Goal: Use online tool/utility: Utilize a website feature to perform a specific function

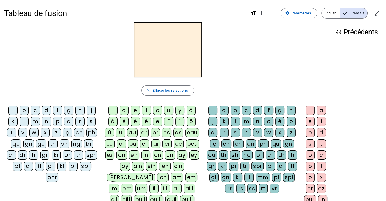
click at [14, 135] on div "t" at bounding box center [11, 132] width 9 height 9
click at [123, 154] on div "an" at bounding box center [122, 154] width 11 height 9
click at [247, 129] on div "t" at bounding box center [246, 132] width 9 height 9
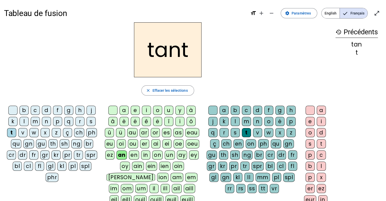
click at [312, 119] on div "e" at bounding box center [310, 121] width 9 height 9
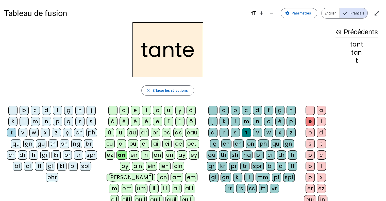
click at [131, 153] on div "en" at bounding box center [134, 154] width 10 height 9
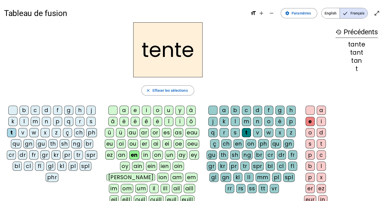
click at [24, 132] on div "v" at bounding box center [22, 132] width 9 height 9
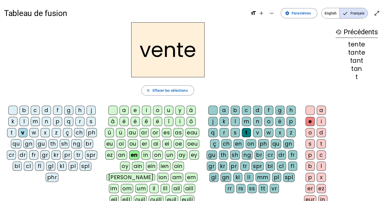
click at [136, 111] on div "e" at bounding box center [135, 110] width 9 height 9
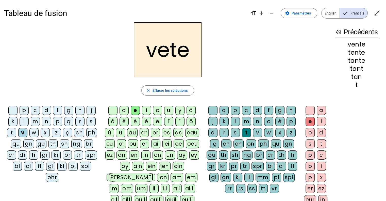
click at [236, 132] on div "s" at bounding box center [235, 132] width 9 height 9
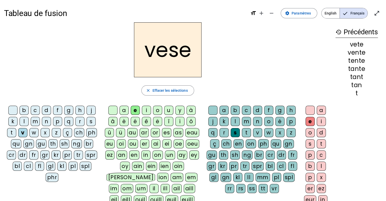
click at [249, 131] on div "t" at bounding box center [246, 132] width 9 height 9
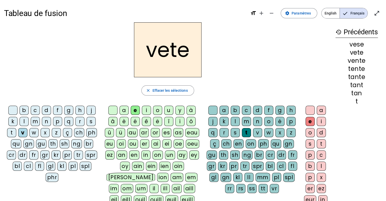
click at [234, 133] on div "s" at bounding box center [235, 132] width 9 height 9
click at [318, 143] on div "t" at bounding box center [321, 143] width 9 height 9
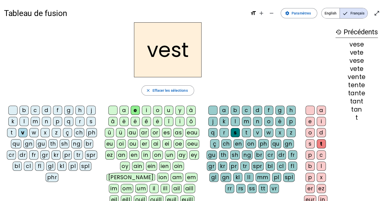
click at [164, 135] on div "es" at bounding box center [166, 132] width 9 height 9
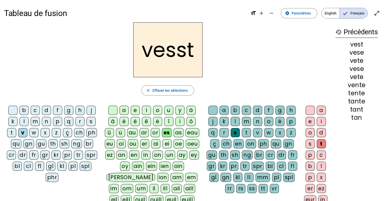
click at [244, 134] on div "t" at bounding box center [246, 132] width 9 height 9
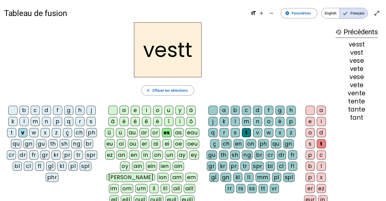
click at [310, 119] on div "e" at bounding box center [310, 121] width 9 height 9
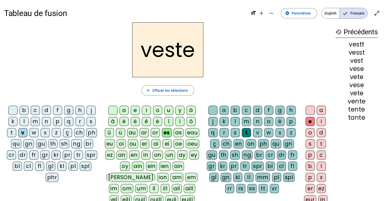
click at [175, 130] on div "as" at bounding box center [179, 132] width 10 height 9
click at [208, 45] on div "vaste" at bounding box center [168, 49] width 328 height 55
click at [211, 108] on div at bounding box center [212, 110] width 9 height 9
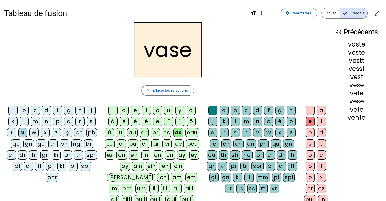
click at [22, 112] on div "b" at bounding box center [24, 110] width 9 height 9
click at [35, 109] on div "c" at bounding box center [35, 110] width 9 height 9
click at [126, 109] on div "a" at bounding box center [124, 110] width 9 height 9
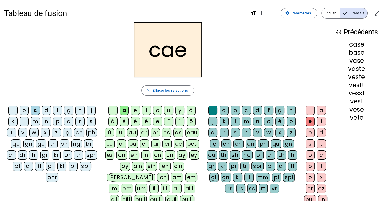
click at [235, 121] on div "l" at bounding box center [235, 121] width 9 height 9
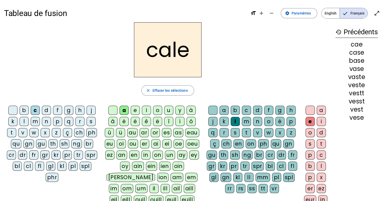
click at [87, 123] on div "s" at bounding box center [91, 121] width 9 height 9
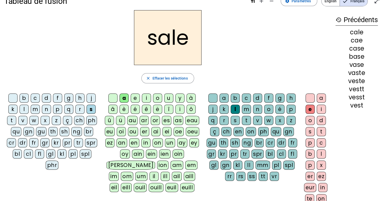
scroll to position [13, 0]
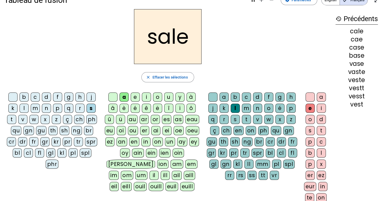
click at [322, 187] on div "in" at bounding box center [322, 186] width 9 height 9
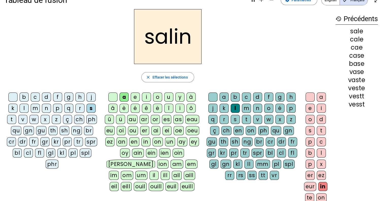
click at [35, 108] on div "m" at bounding box center [35, 108] width 9 height 9
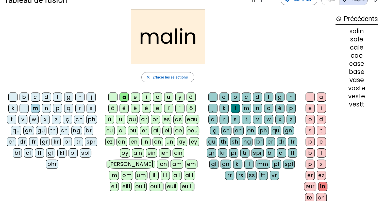
click at [132, 133] on div "ou" at bounding box center [133, 130] width 10 height 9
